Goal: Task Accomplishment & Management: Manage account settings

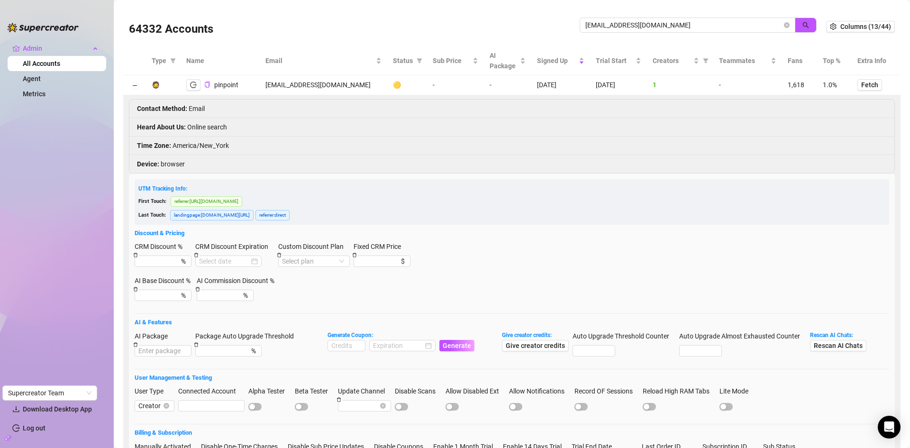
click at [534, 25] on div "64332 Accounts [EMAIL_ADDRESS][DOMAIN_NAME]" at bounding box center [477, 26] width 697 height 32
click at [802, 27] on icon "search" at bounding box center [805, 25] width 7 height 7
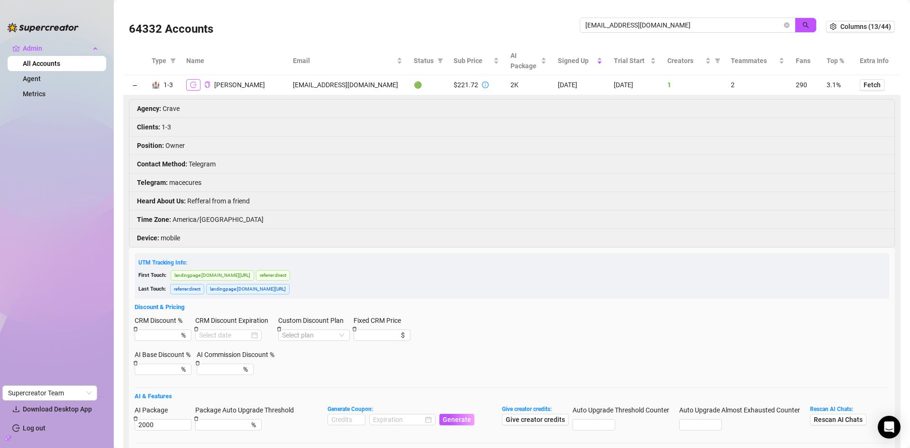
click at [195, 86] on icon "logout" at bounding box center [193, 84] width 7 height 7
drag, startPoint x: 687, startPoint y: 27, endPoint x: 528, endPoint y: 32, distance: 158.3
click at [528, 32] on div "64332 Accounts rnasonc@gmail.com" at bounding box center [477, 26] width 697 height 32
paste input "pinpoint686"
click at [802, 24] on icon "search" at bounding box center [805, 25] width 7 height 7
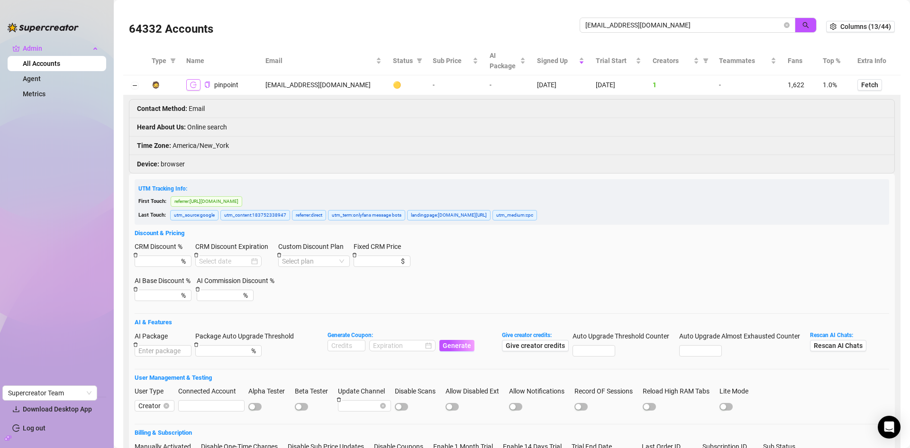
click at [196, 86] on icon "logout" at bounding box center [193, 84] width 7 height 7
drag, startPoint x: 664, startPoint y: 26, endPoint x: 543, endPoint y: 36, distance: 121.7
click at [543, 36] on div "64332 Accounts pinpoint686@gmail.com" at bounding box center [477, 26] width 697 height 32
paste input "bigsandsmalls69"
click at [806, 21] on button "button" at bounding box center [806, 25] width 22 height 15
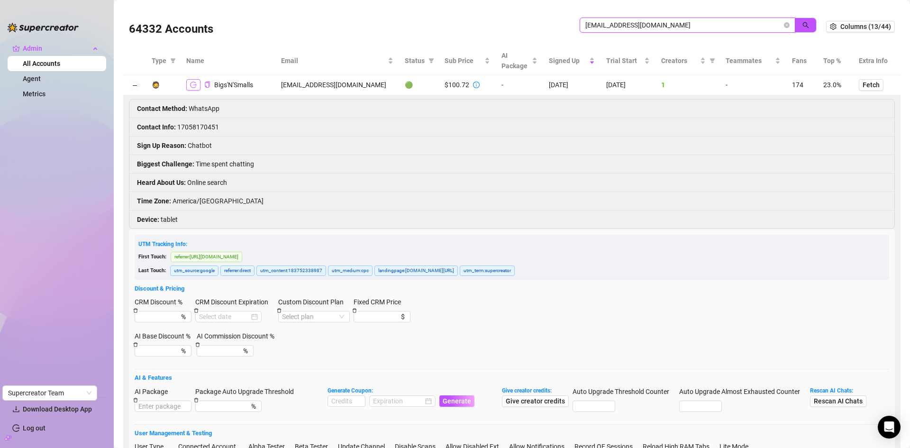
type input "bigsandsmalls69@gmail.com"
click at [196, 88] on button "button" at bounding box center [193, 84] width 14 height 11
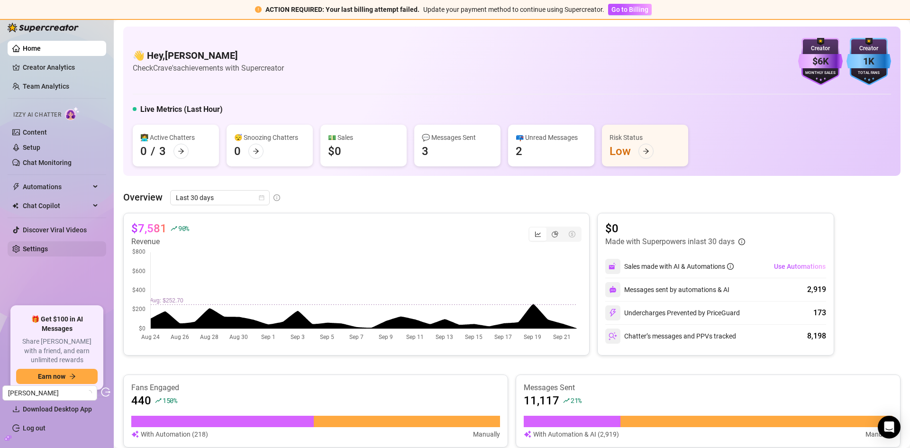
click at [41, 247] on link "Settings" at bounding box center [35, 249] width 25 height 8
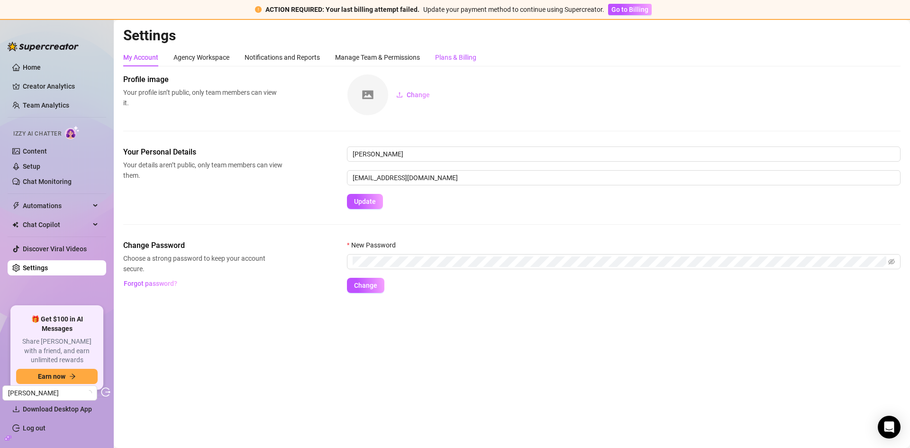
click at [444, 59] on div "Plans & Billing" at bounding box center [455, 57] width 41 height 10
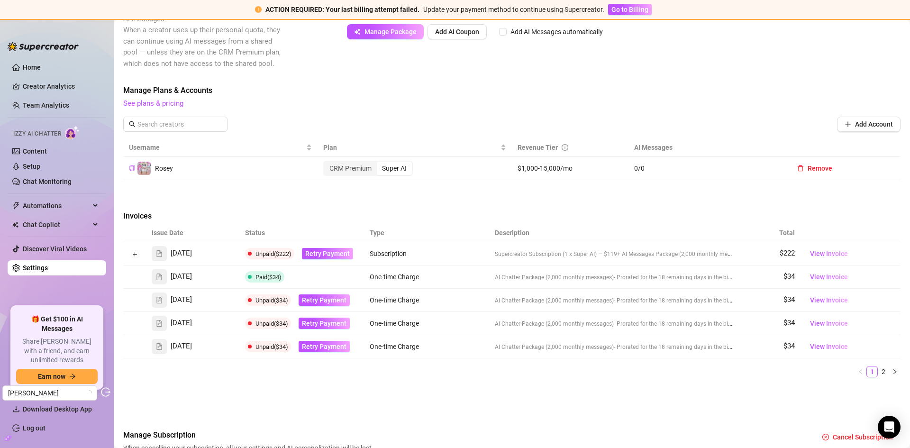
scroll to position [284, 0]
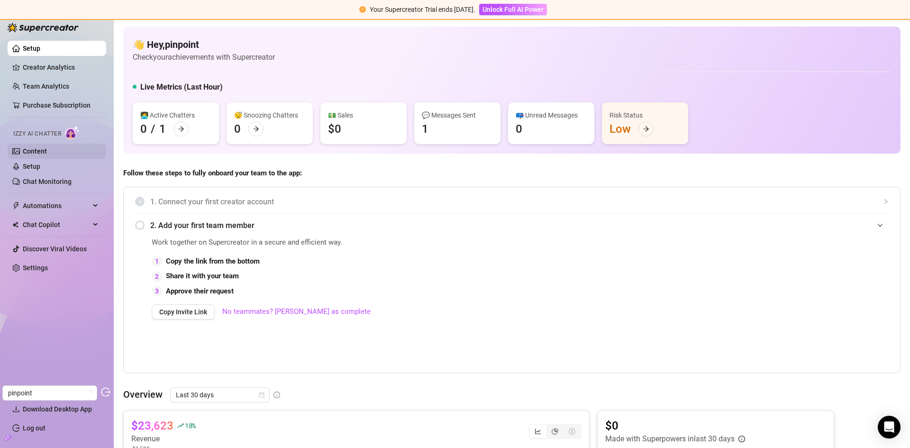
click at [34, 149] on link "Content" at bounding box center [35, 151] width 24 height 8
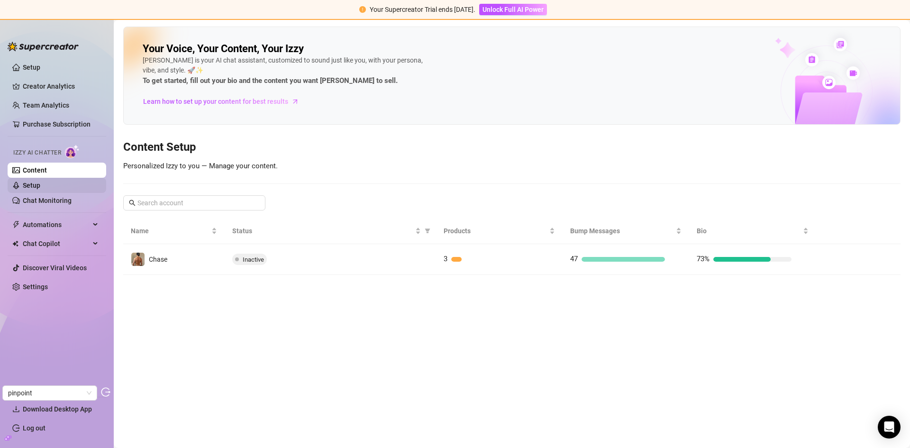
click at [38, 181] on link "Setup" at bounding box center [32, 185] width 18 height 8
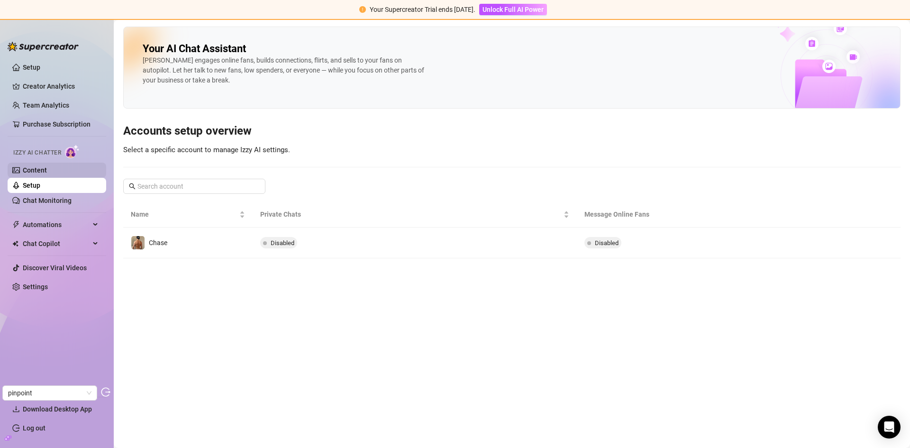
click at [38, 168] on link "Content" at bounding box center [35, 170] width 24 height 8
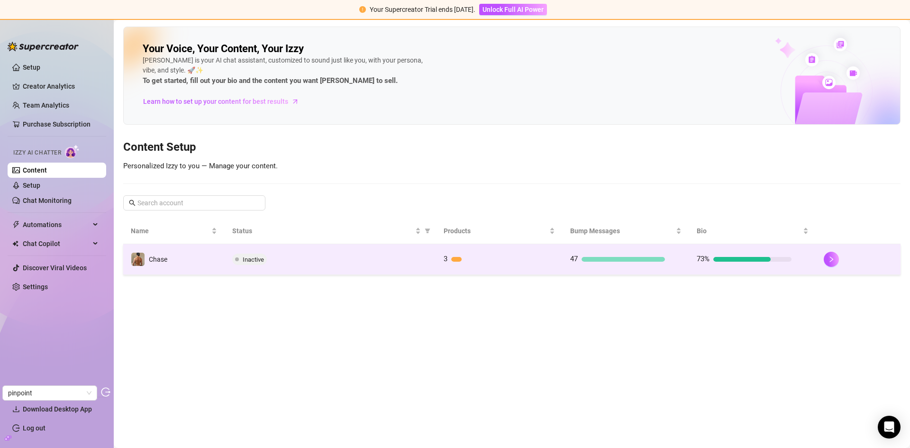
click at [393, 260] on div "Inactive" at bounding box center [330, 258] width 196 height 11
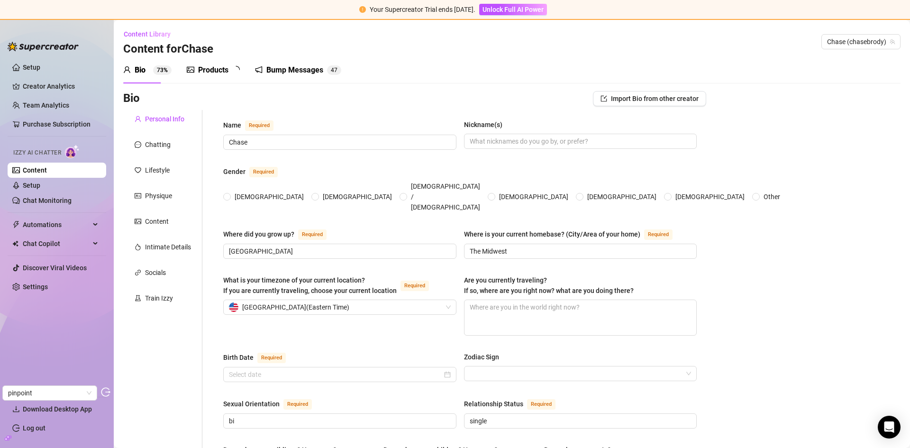
radio input "true"
type input "September 17th, 2002"
click at [205, 69] on div "Products" at bounding box center [213, 69] width 30 height 11
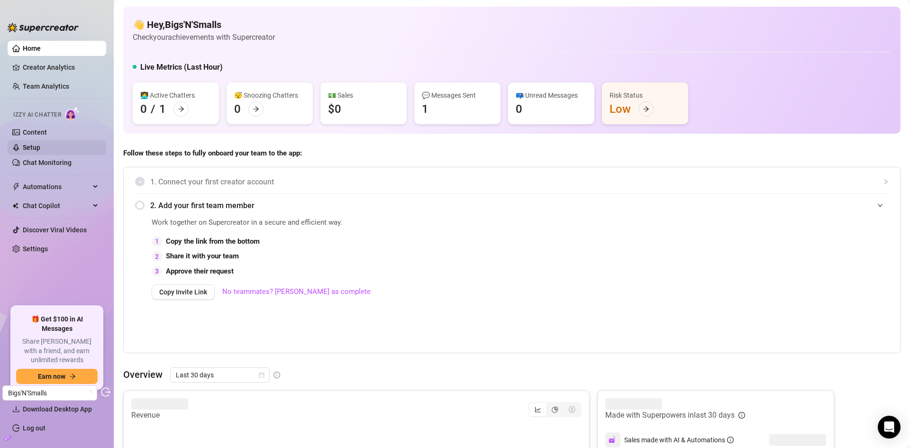
click at [40, 147] on link "Setup" at bounding box center [32, 148] width 18 height 8
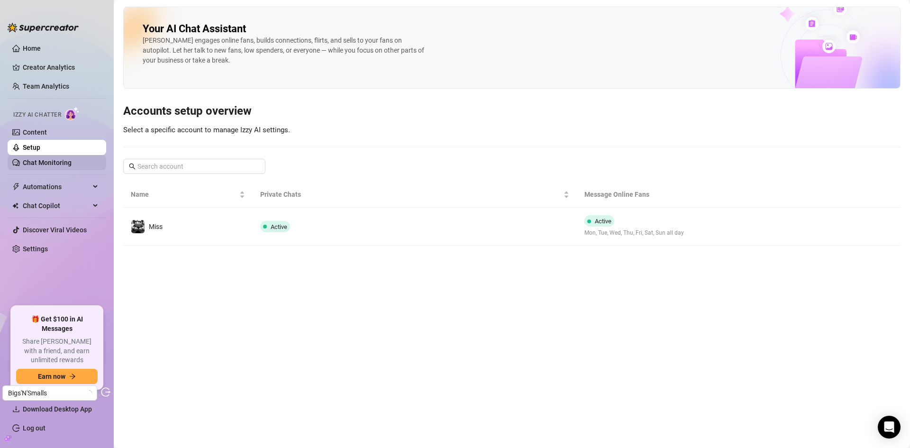
click at [53, 159] on link "Chat Monitoring" at bounding box center [47, 163] width 49 height 8
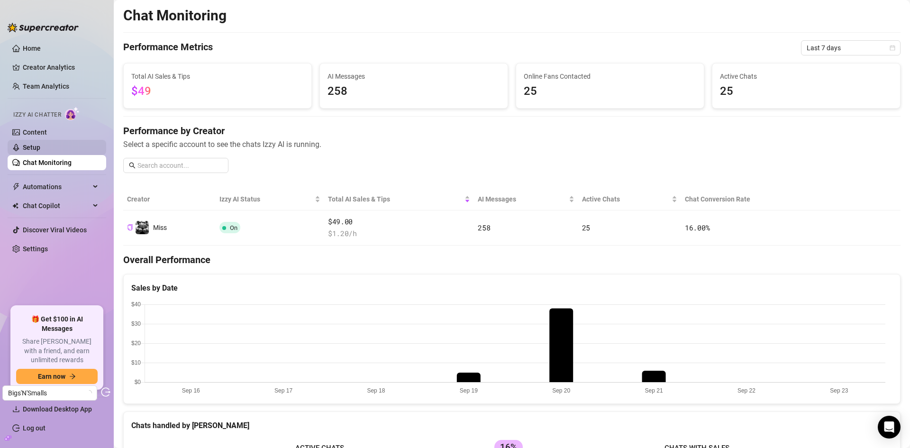
click at [40, 144] on link "Setup" at bounding box center [32, 148] width 18 height 8
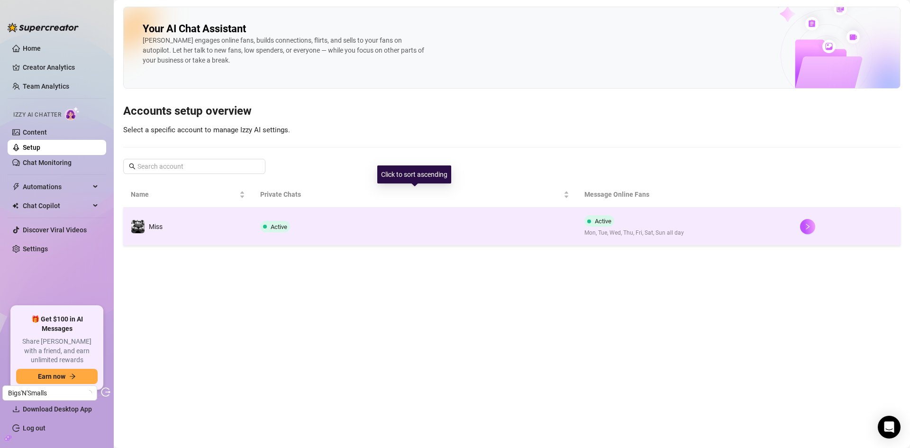
click at [396, 214] on td "Active" at bounding box center [415, 227] width 324 height 38
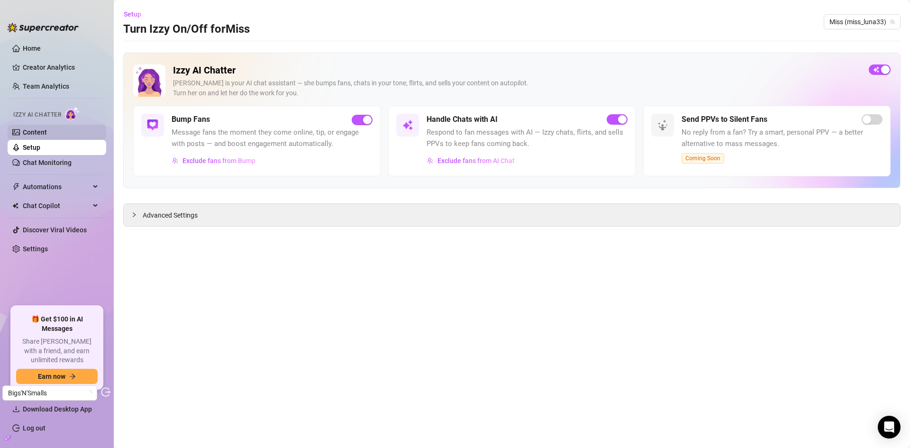
click at [47, 135] on link "Content" at bounding box center [35, 132] width 24 height 8
